Goal: Navigation & Orientation: Find specific page/section

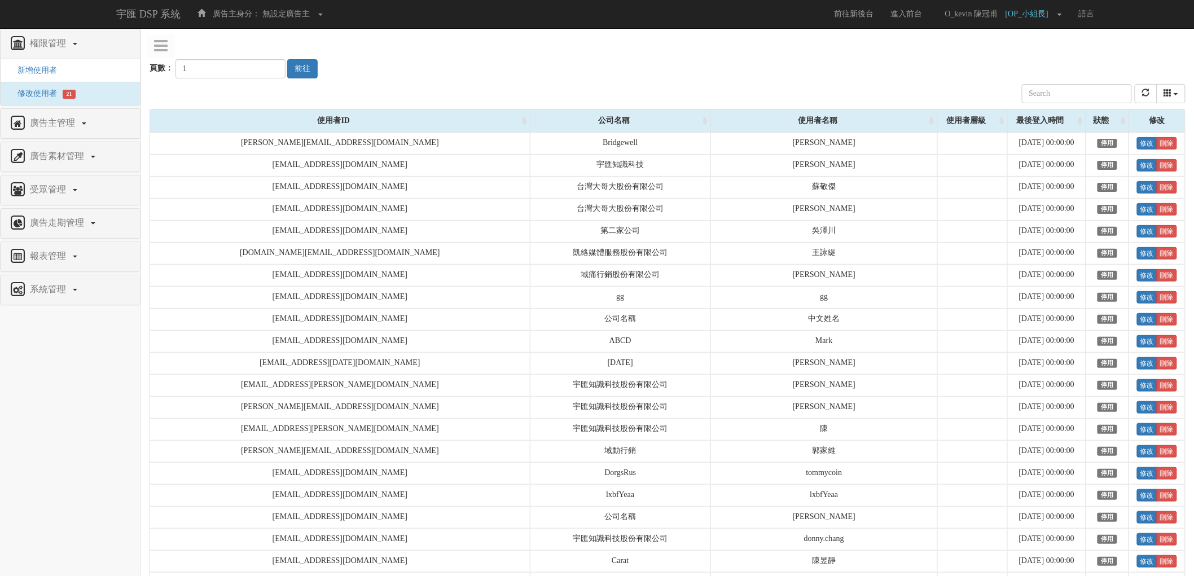
click at [550, 50] on div "頁數： 1 前往" at bounding box center [668, 58] width 1036 height 42
click at [649, 72] on div "頁數： 1 前往" at bounding box center [668, 58] width 1036 height 42
click at [63, 371] on nav "權限管理 新增使用者 修改使用者 21 廣告主管理 新增廣告主 修改廣告主 廣告主活動 廣告素材管理 廣告素材 素材預約變更 自訂貨架商品 受眾管理 Ip 群…" at bounding box center [70, 302] width 141 height 547
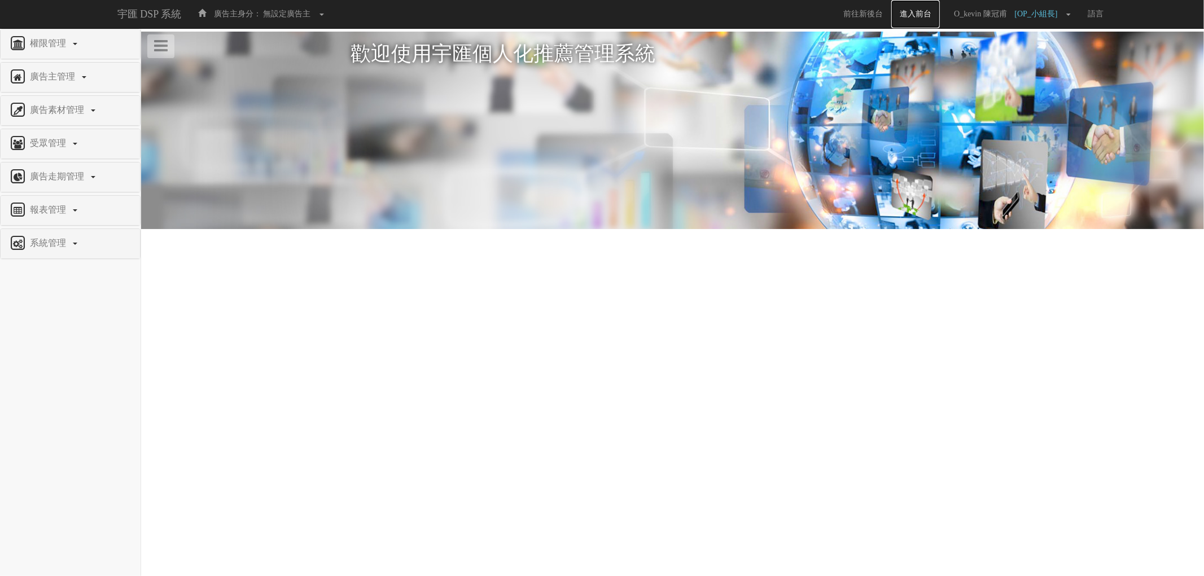
click at [912, 14] on link "進入前台" at bounding box center [915, 14] width 49 height 28
click at [846, 15] on link "前往新後台" at bounding box center [863, 14] width 56 height 28
